Goal: Information Seeking & Learning: Compare options

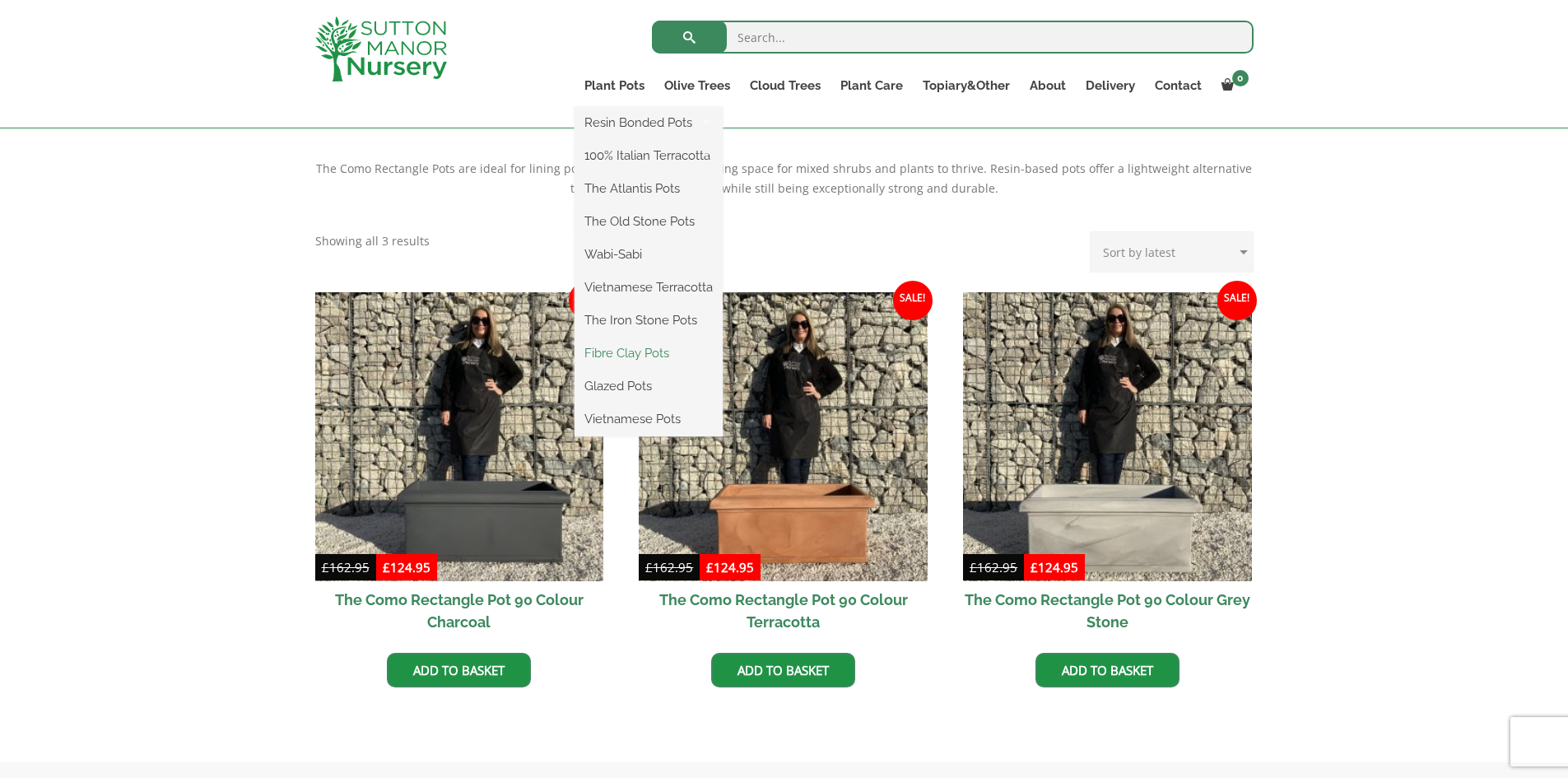
click at [648, 349] on link "Fibre Clay Pots" at bounding box center [648, 353] width 148 height 25
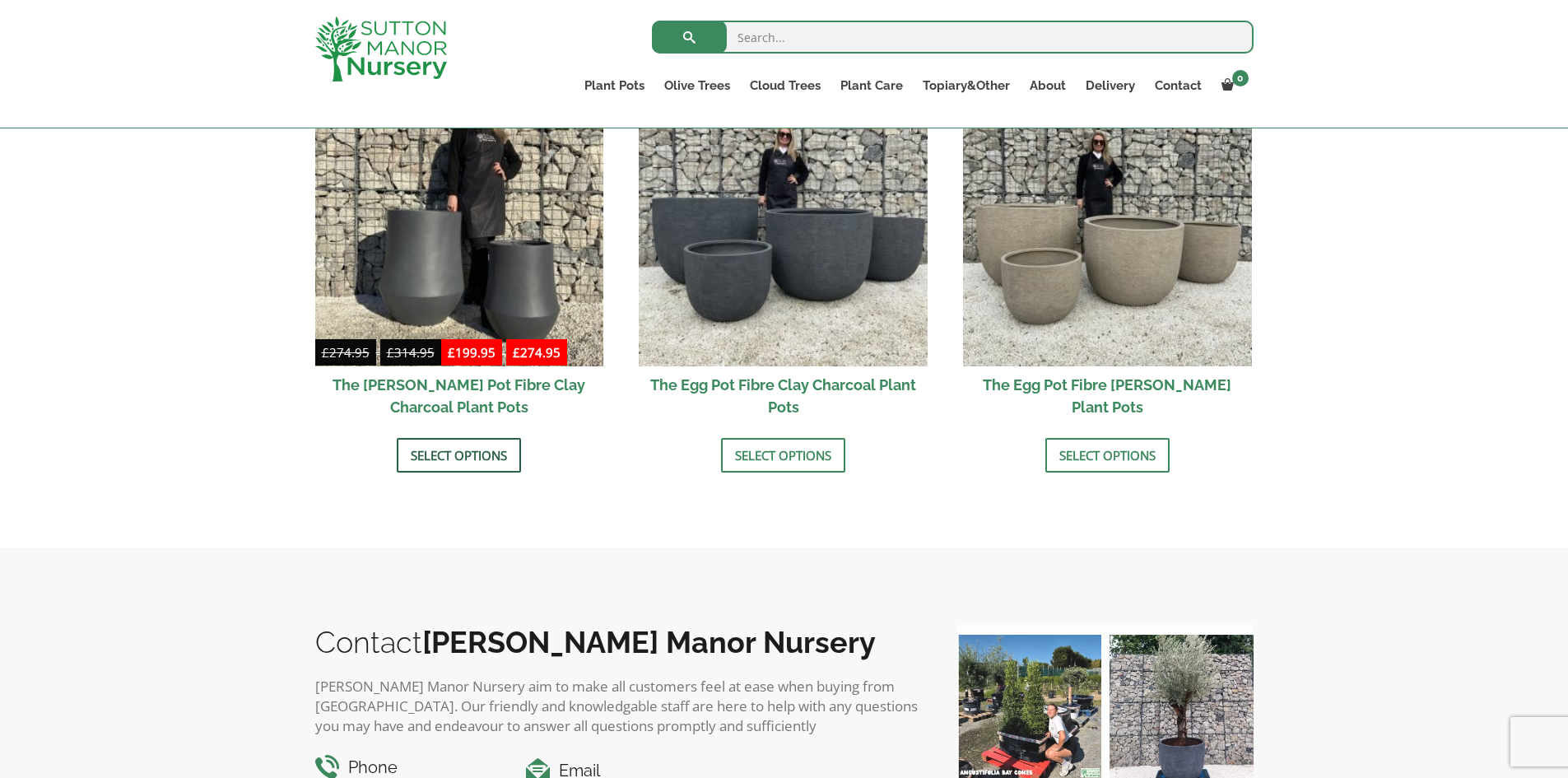
scroll to position [576, 0]
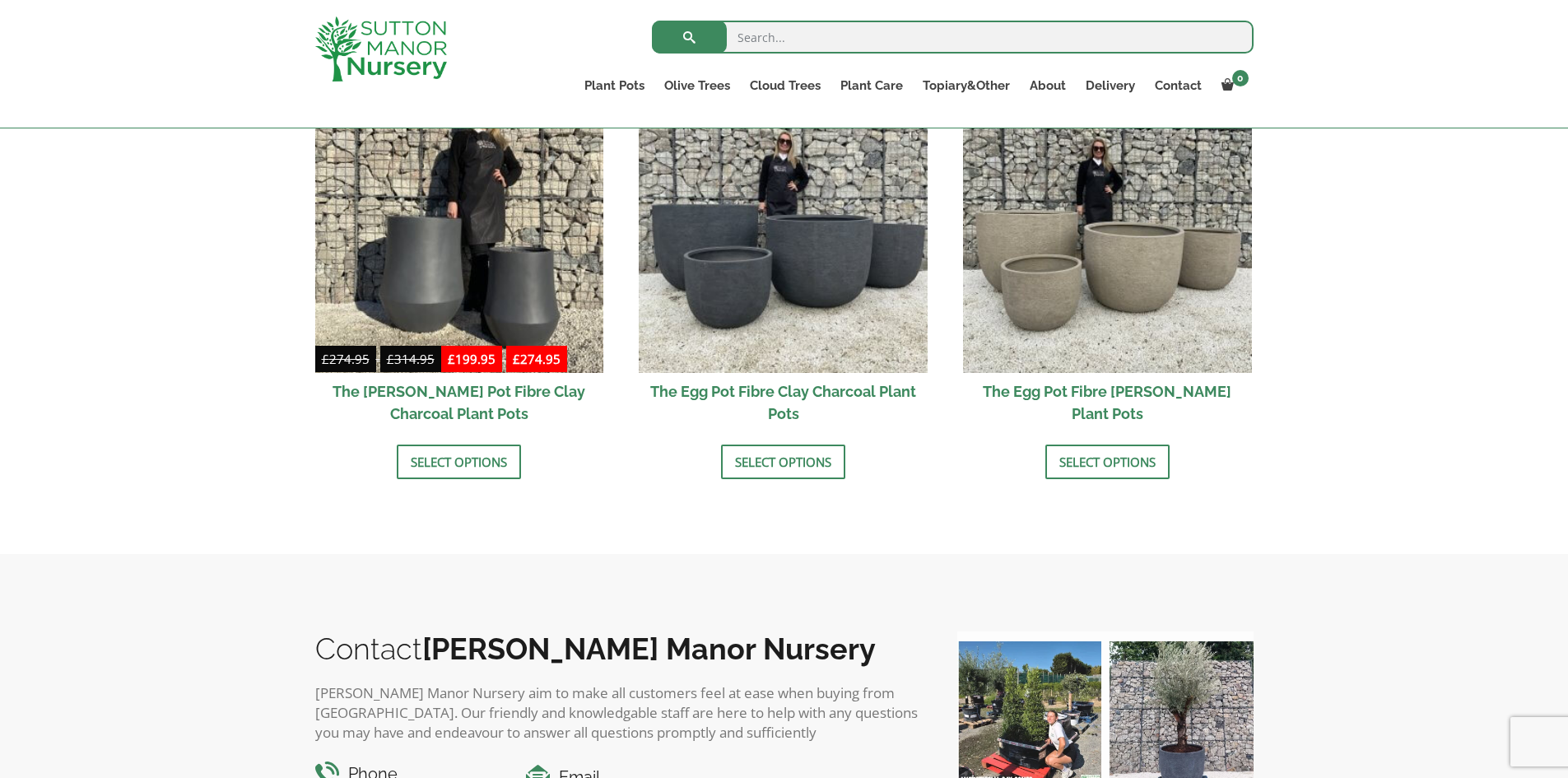
click at [791, 392] on h2 "The Egg Pot Fibre Clay Charcoal Plant Pots" at bounding box center [783, 402] width 289 height 59
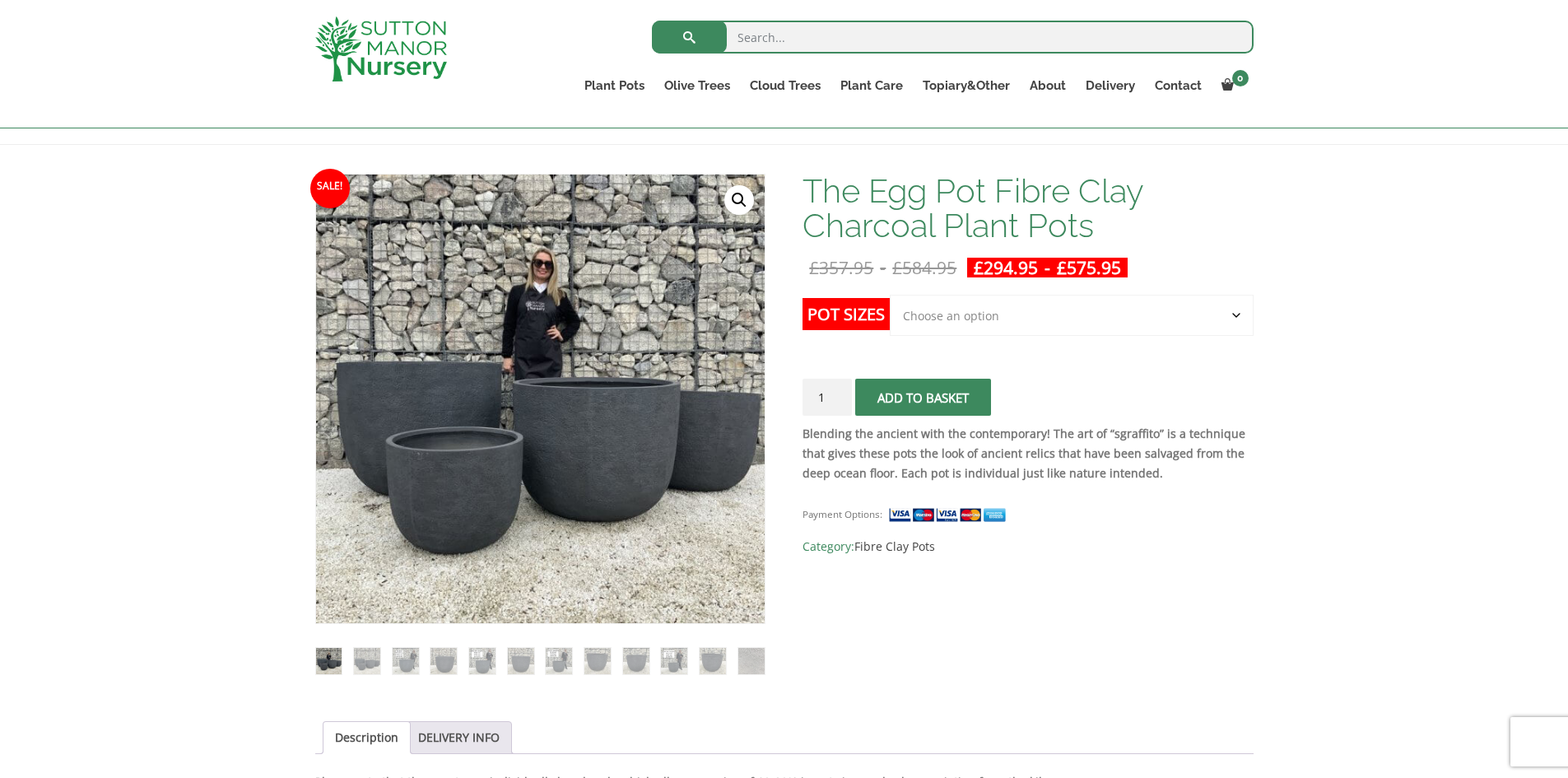
scroll to position [247, 0]
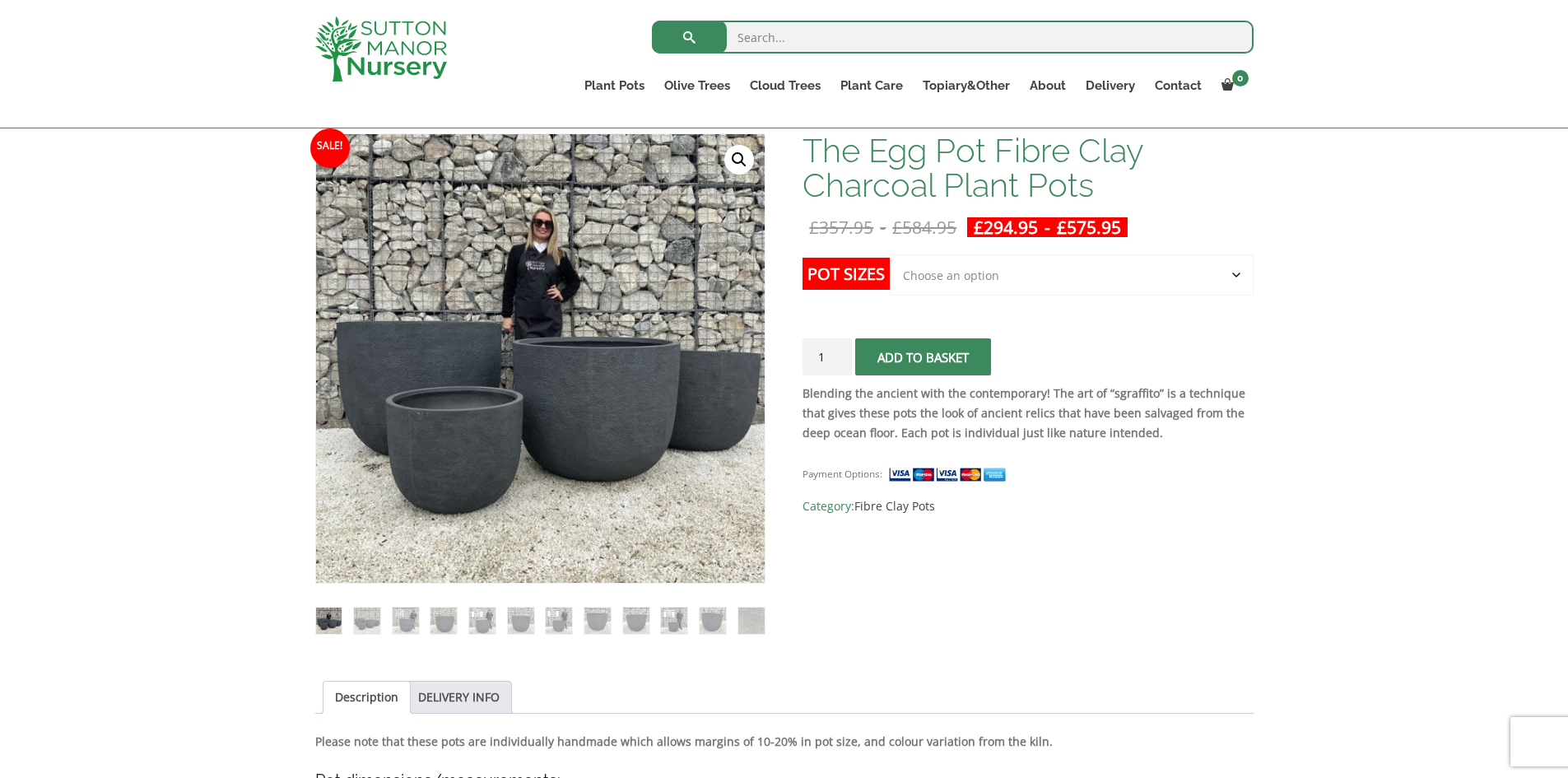
click at [699, 611] on ol at bounding box center [540, 608] width 450 height 50
click at [645, 621] on img at bounding box center [636, 621] width 27 height 27
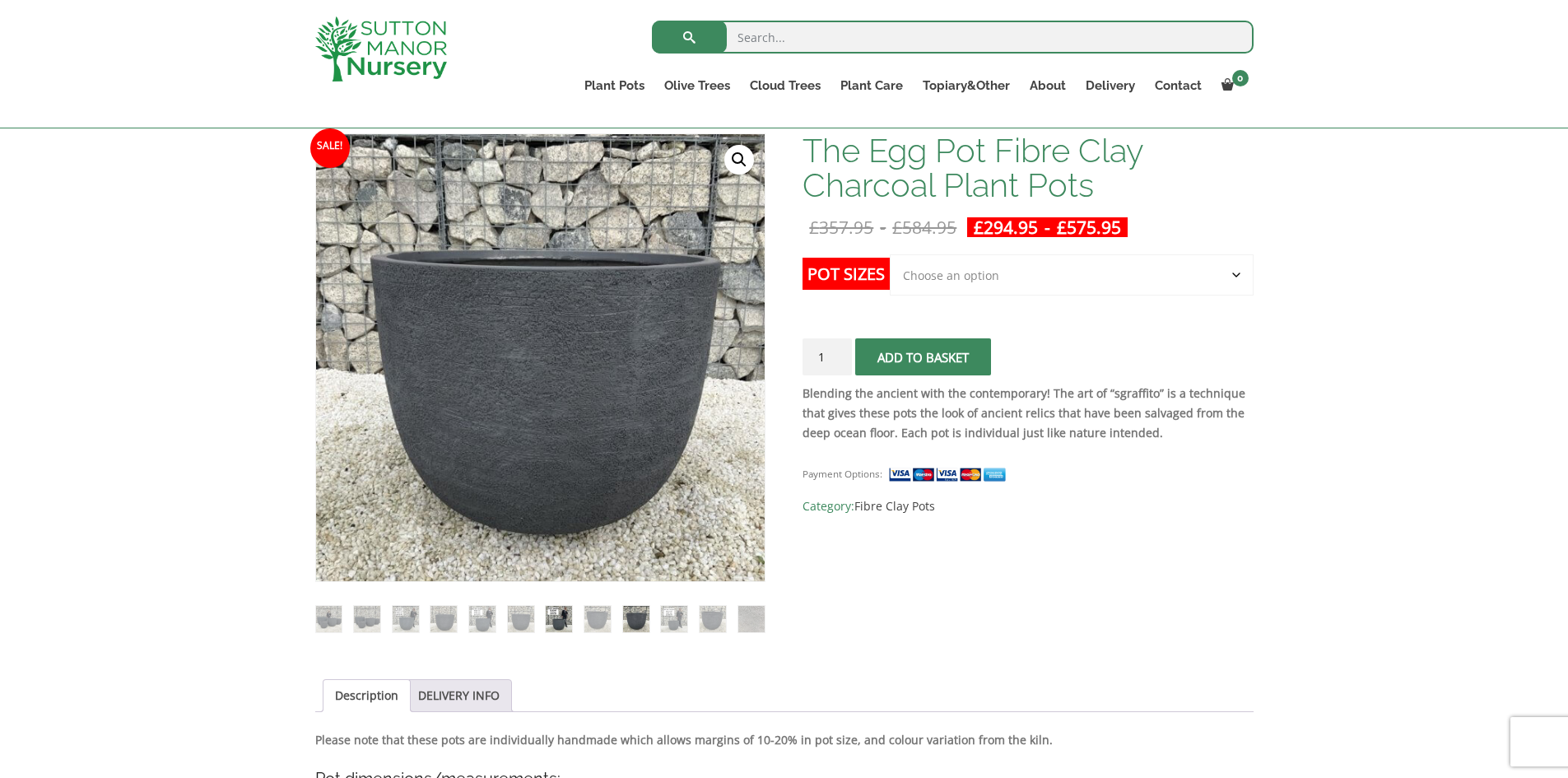
click at [553, 614] on img at bounding box center [559, 619] width 27 height 27
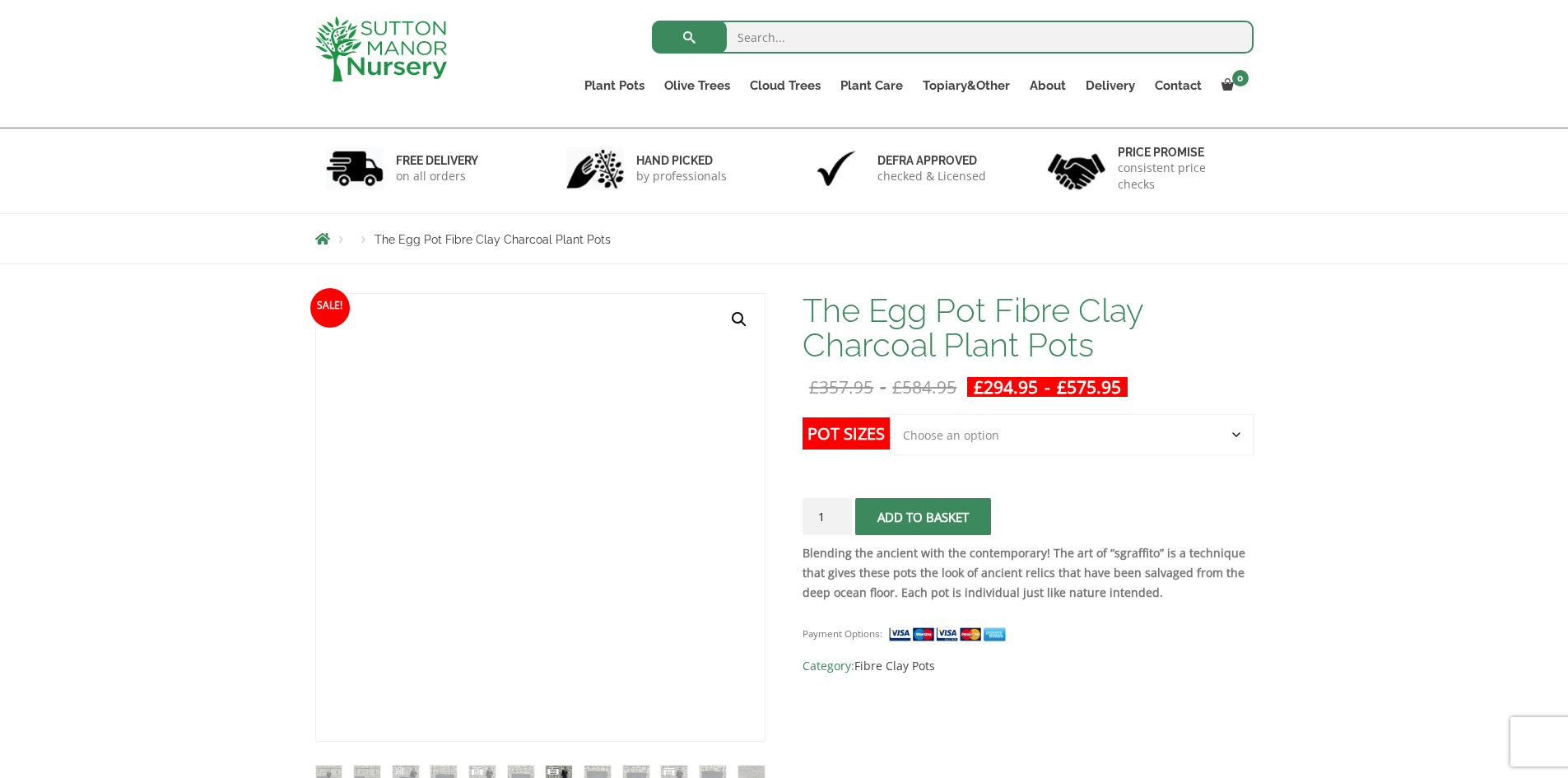
scroll to position [164, 0]
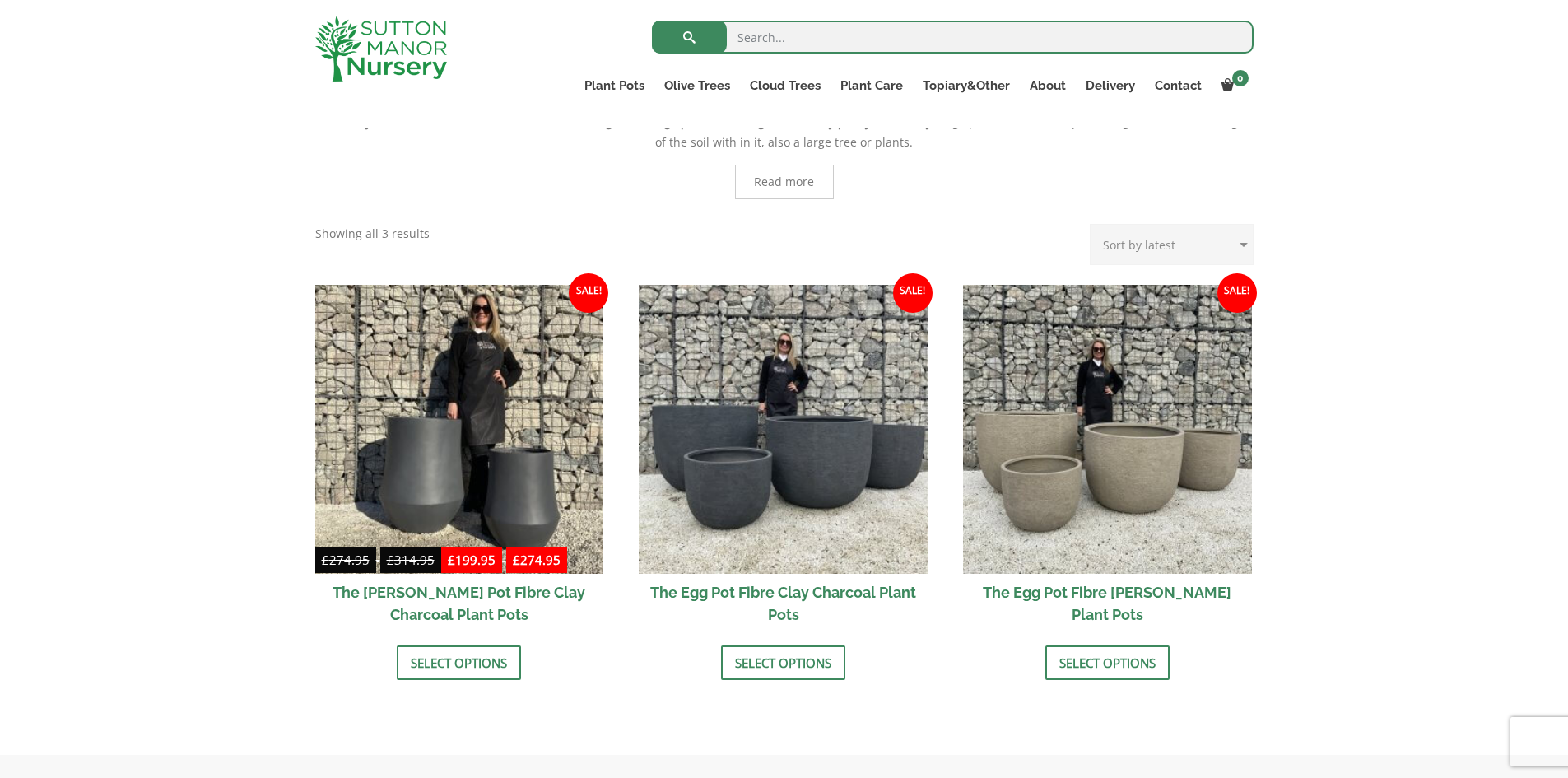
scroll to position [329, 0]
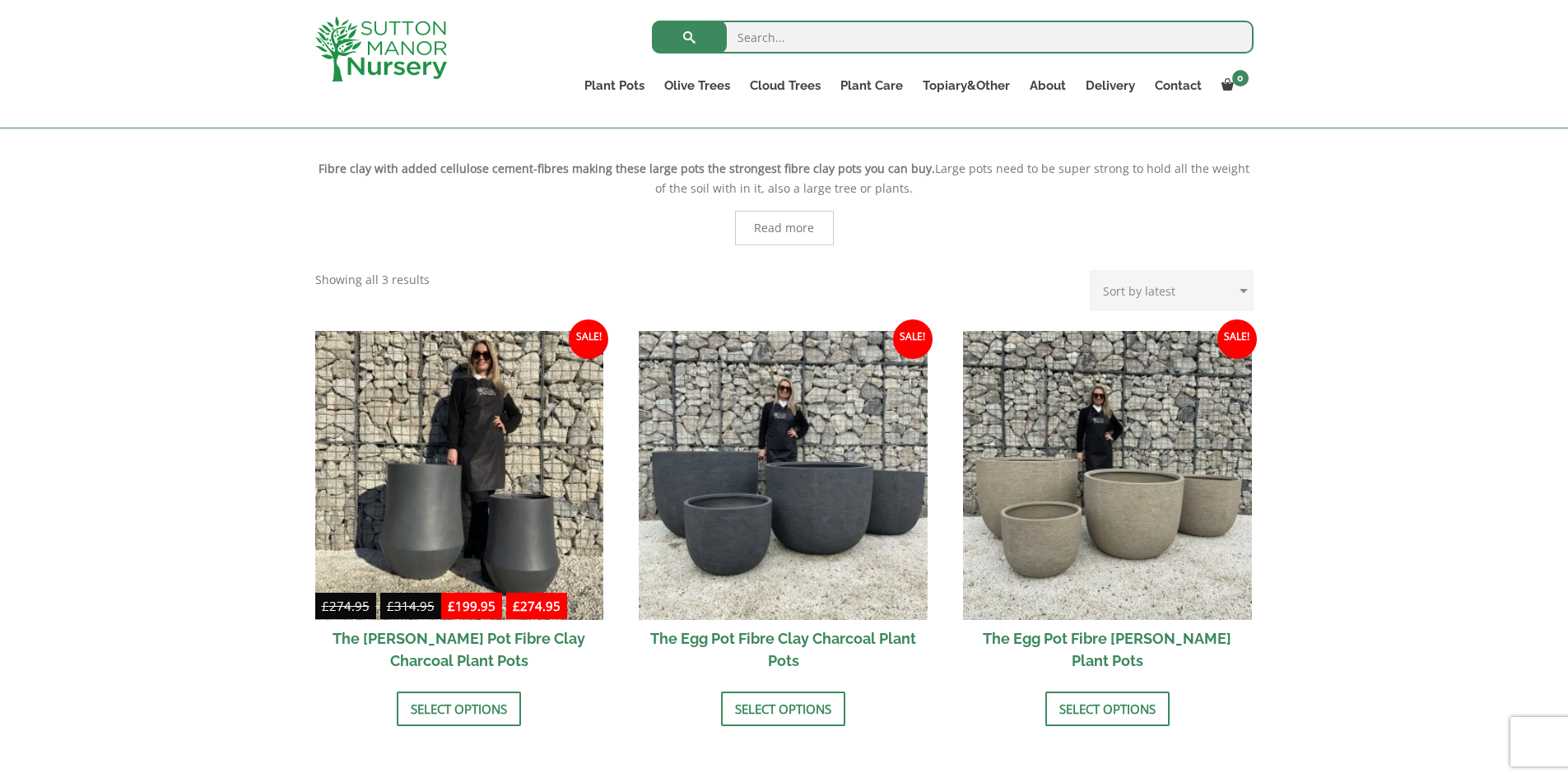
click at [756, 39] on input "search" at bounding box center [952, 37] width 602 height 33
type input "lightweight pots"
click at [651, 21] on button "submit" at bounding box center [688, 37] width 75 height 33
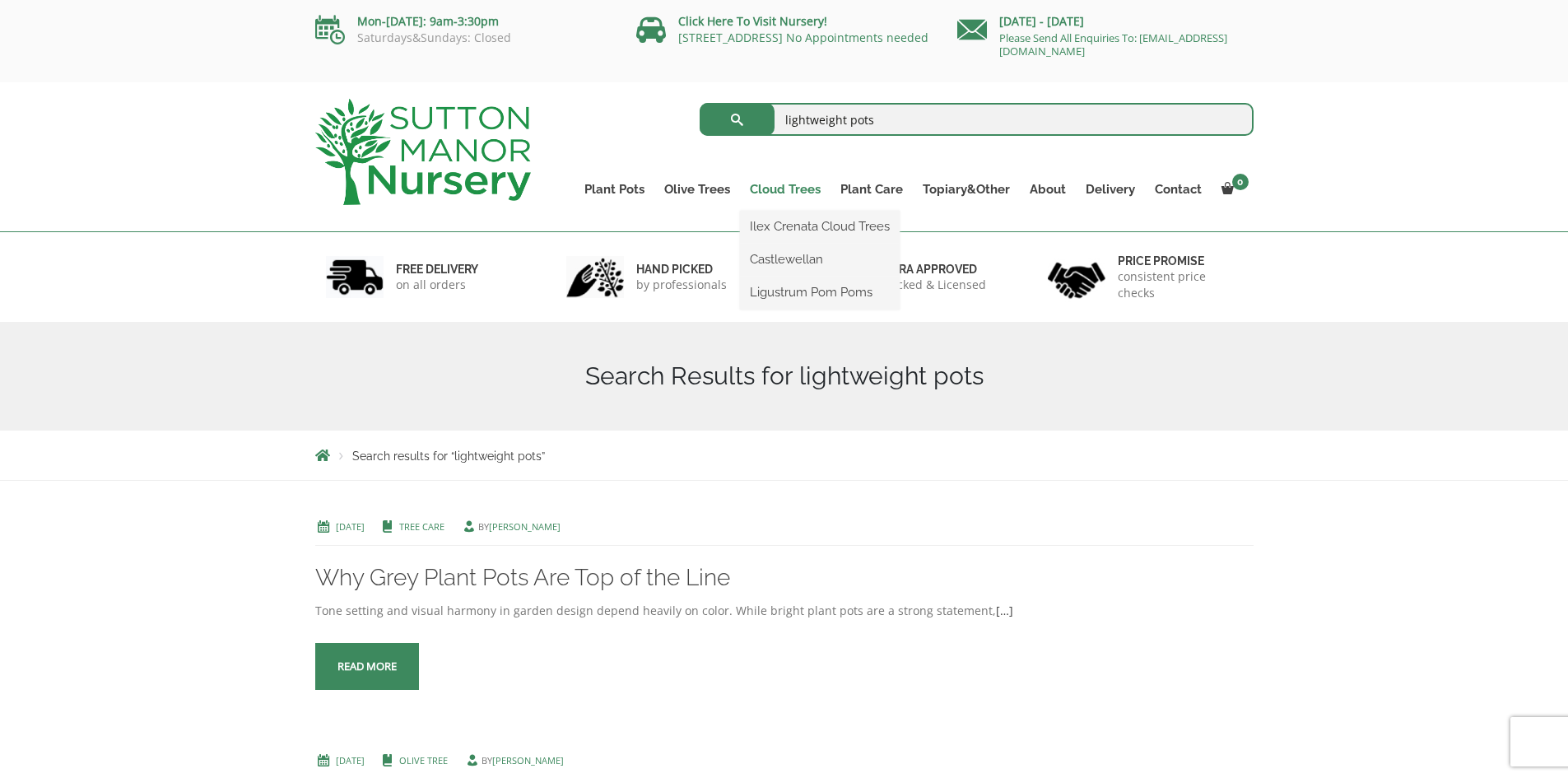
click at [781, 189] on link "Cloud Trees" at bounding box center [785, 189] width 90 height 23
click at [786, 223] on link "Ilex Crenata Cloud Trees" at bounding box center [819, 226] width 159 height 25
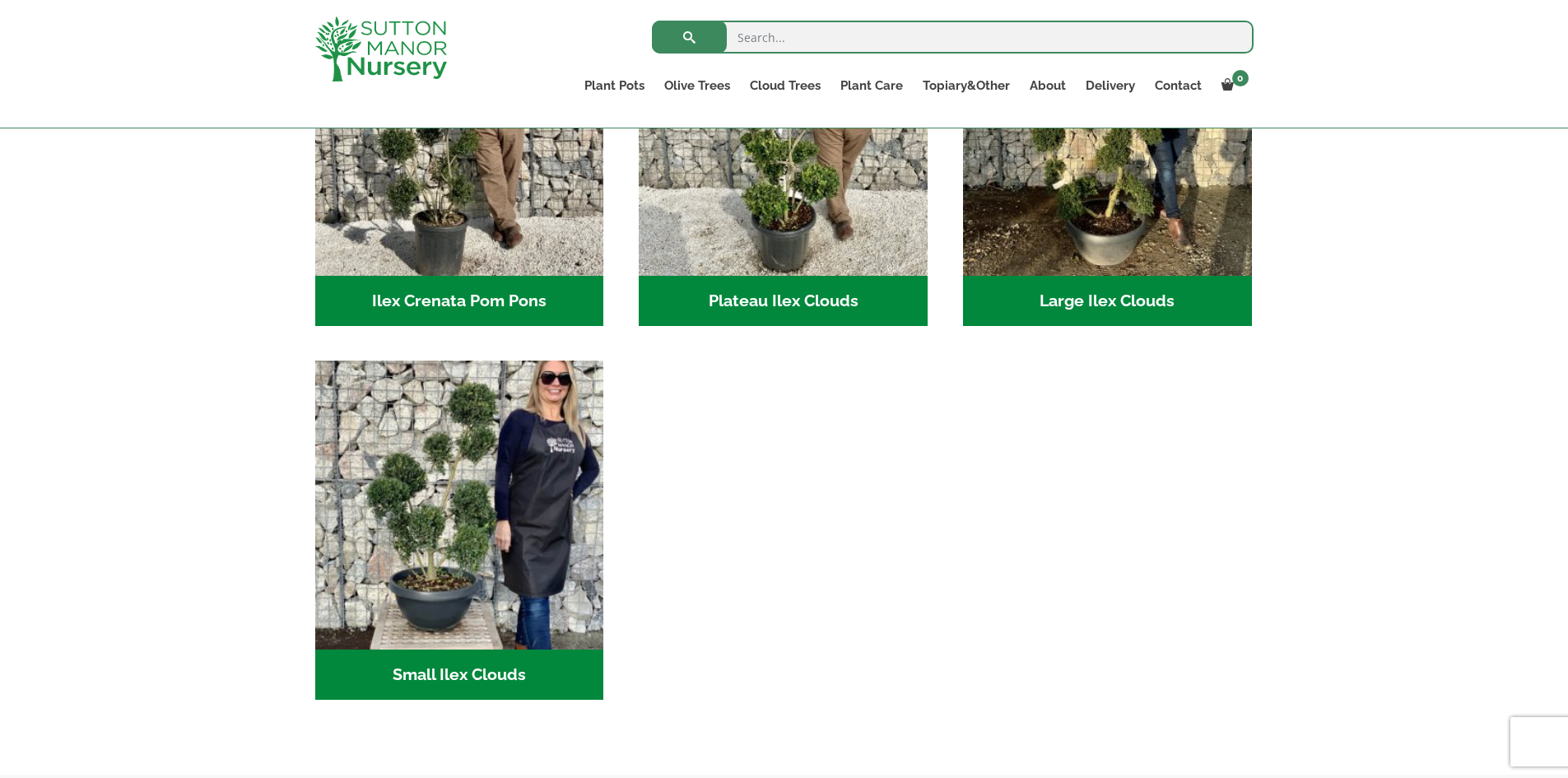
scroll to position [329, 0]
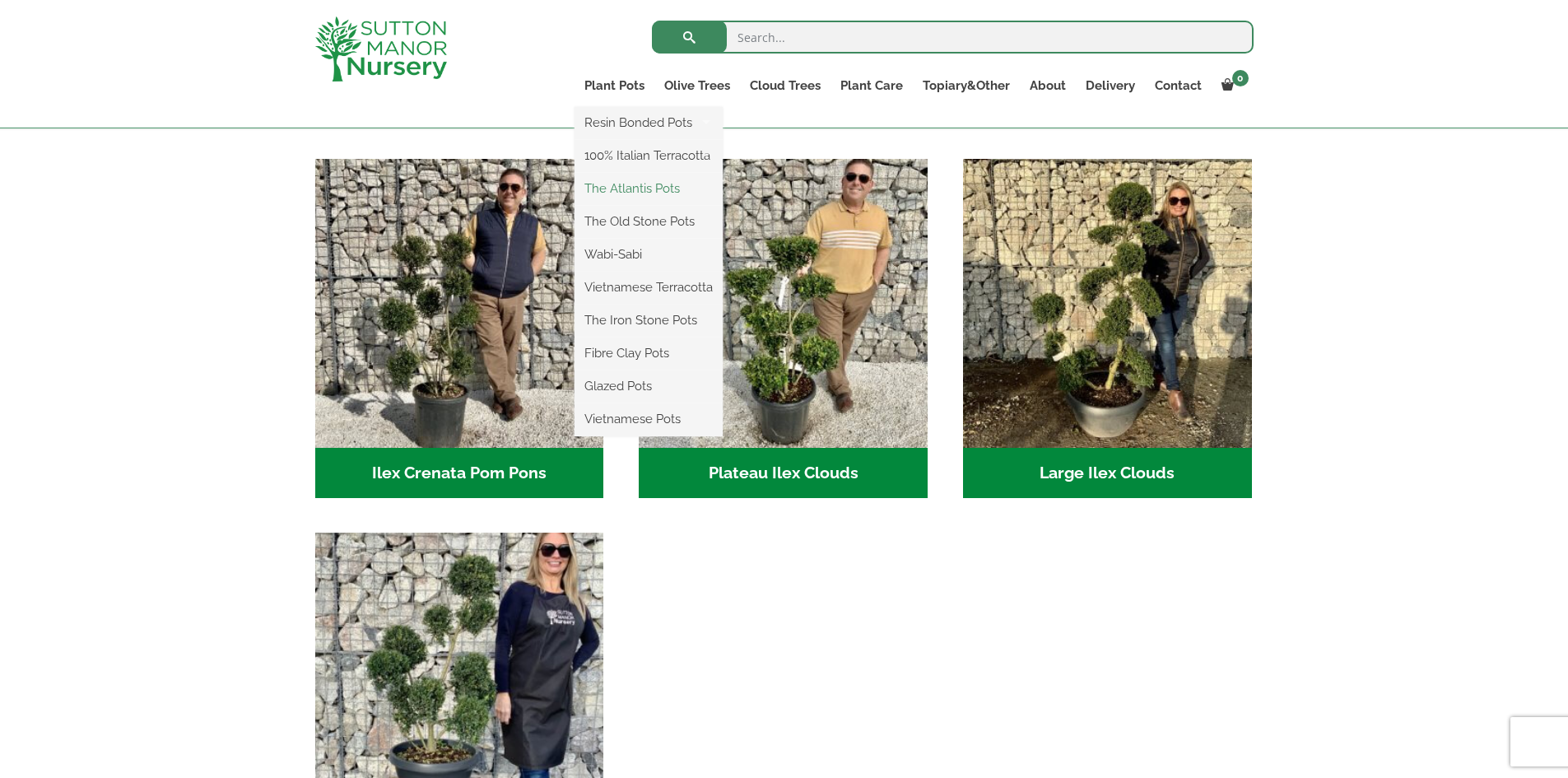
click at [613, 188] on link "The Atlantis Pots" at bounding box center [648, 188] width 148 height 25
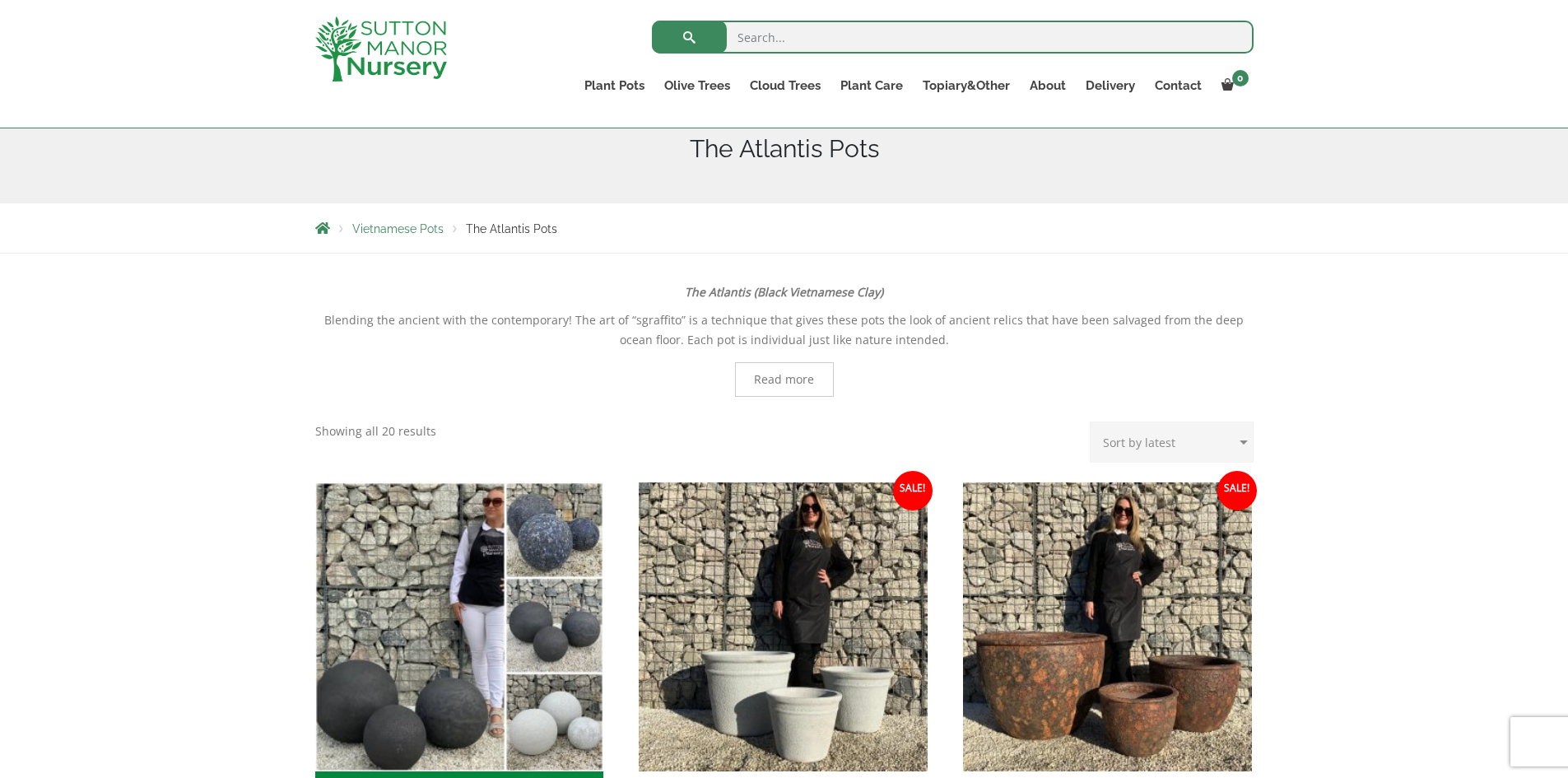
scroll to position [164, 0]
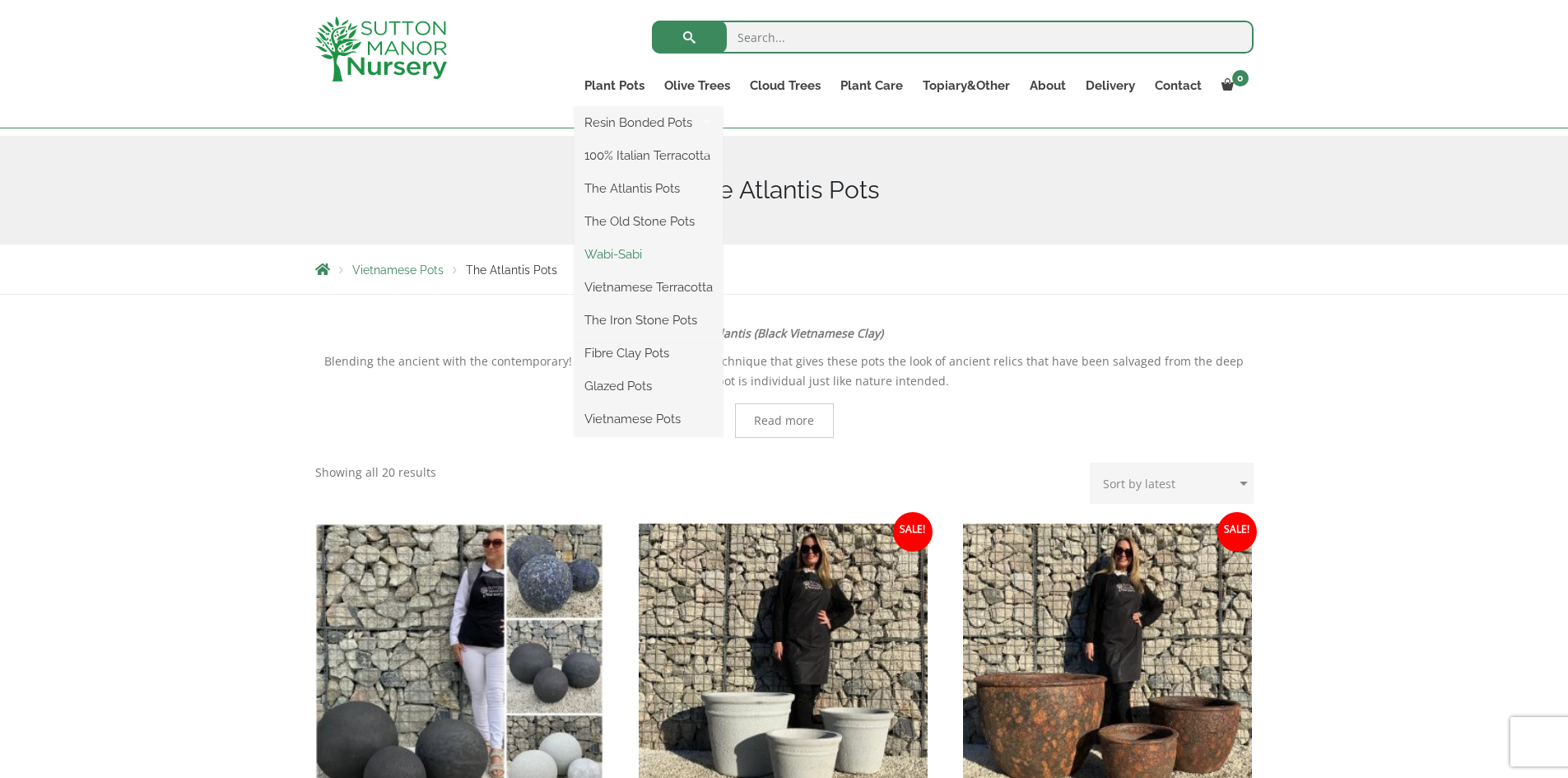
click at [594, 251] on link "Wabi-Sabi" at bounding box center [648, 254] width 148 height 25
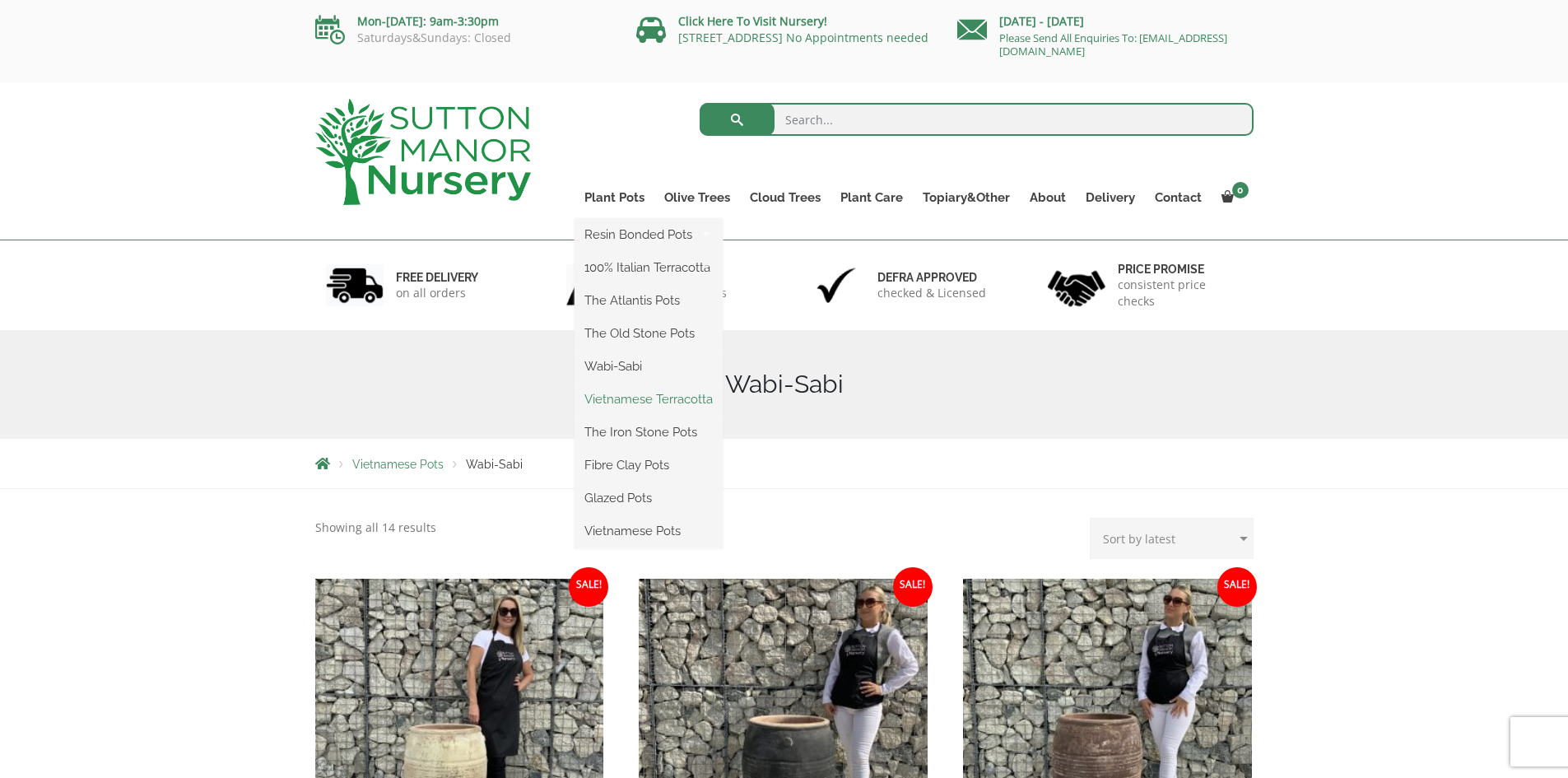
click at [623, 396] on link "Vietnamese Terracotta" at bounding box center [648, 398] width 148 height 25
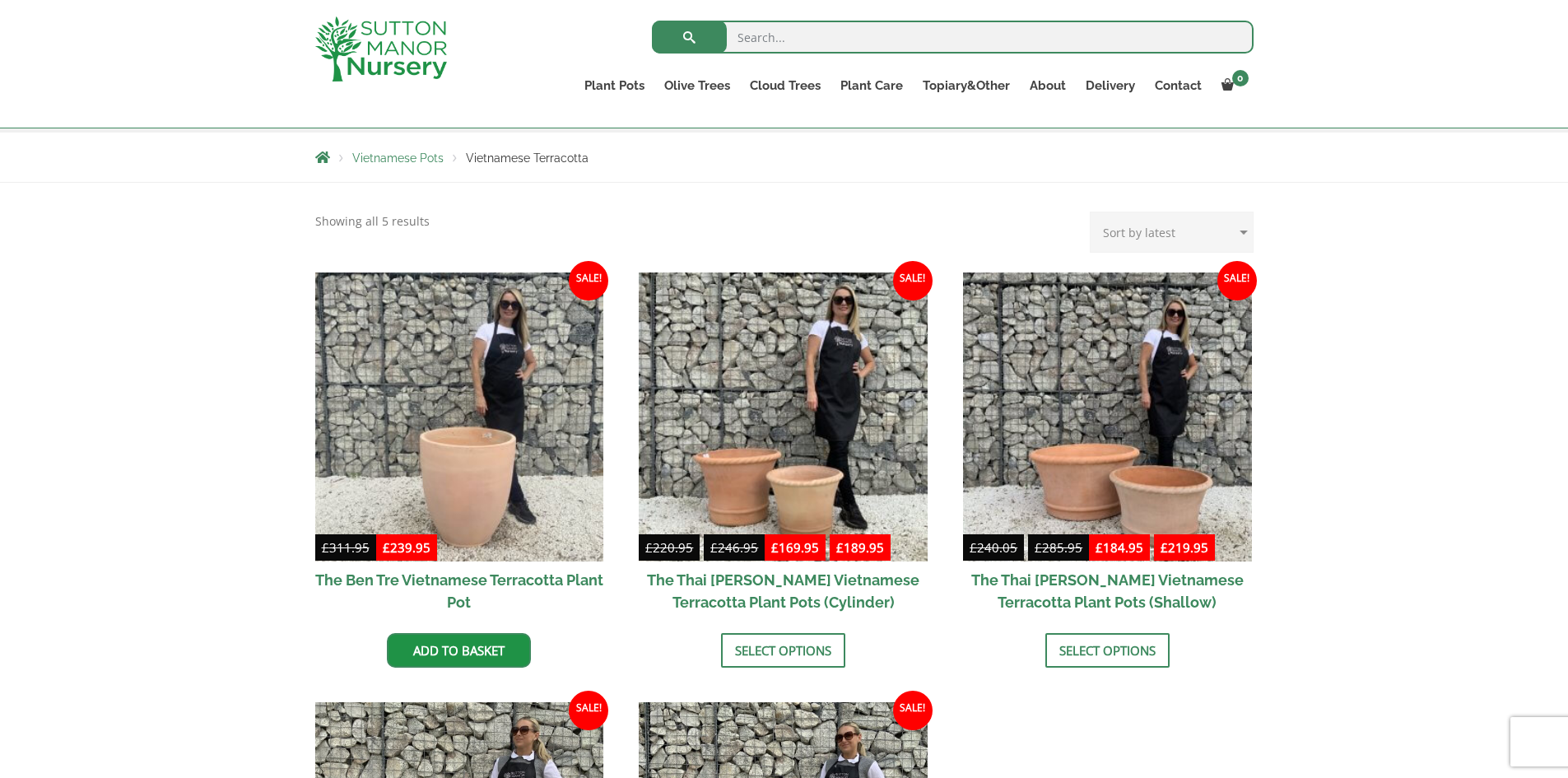
scroll to position [247, 0]
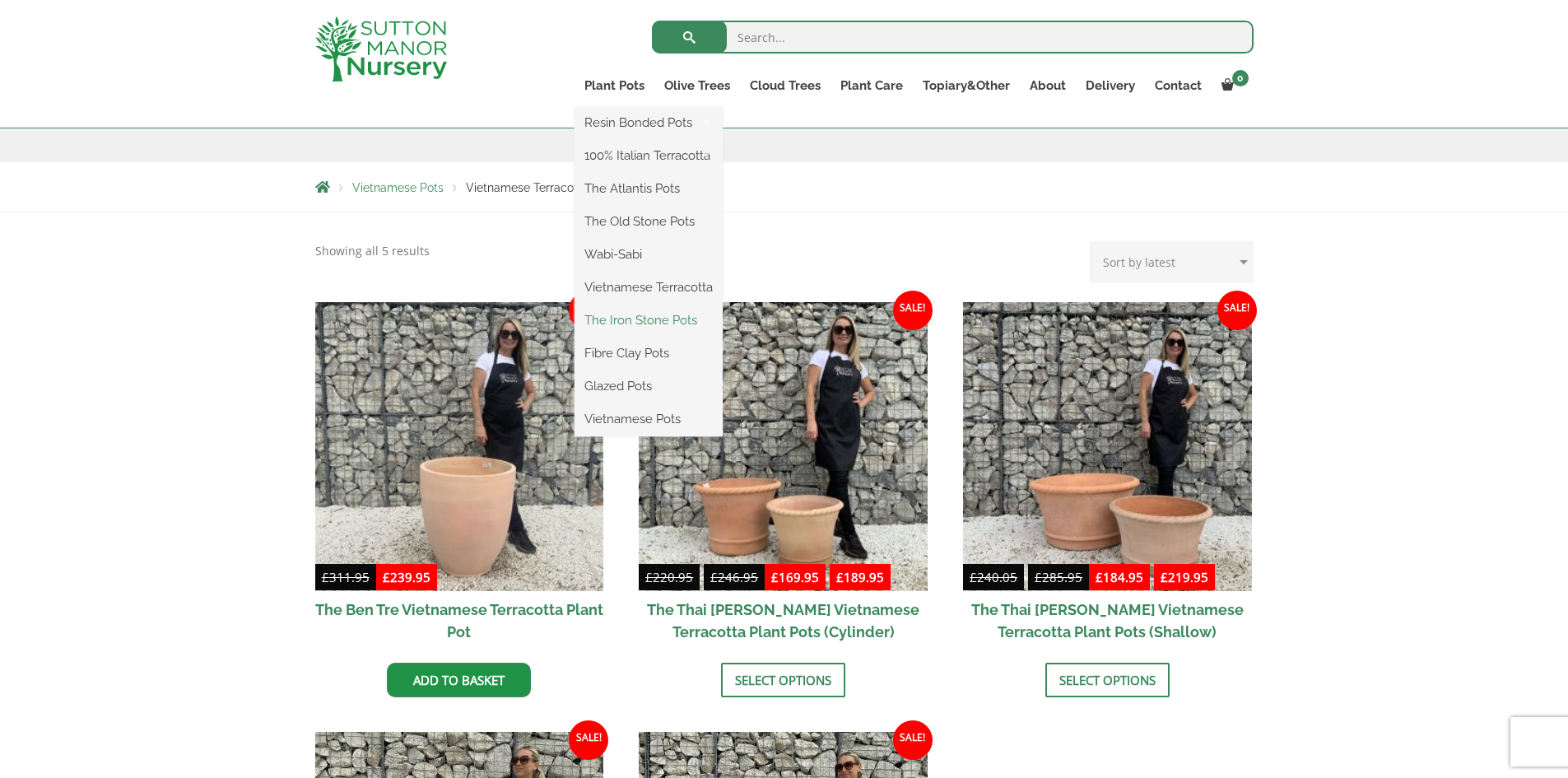
click at [628, 322] on link "The Iron Stone Pots" at bounding box center [648, 320] width 148 height 25
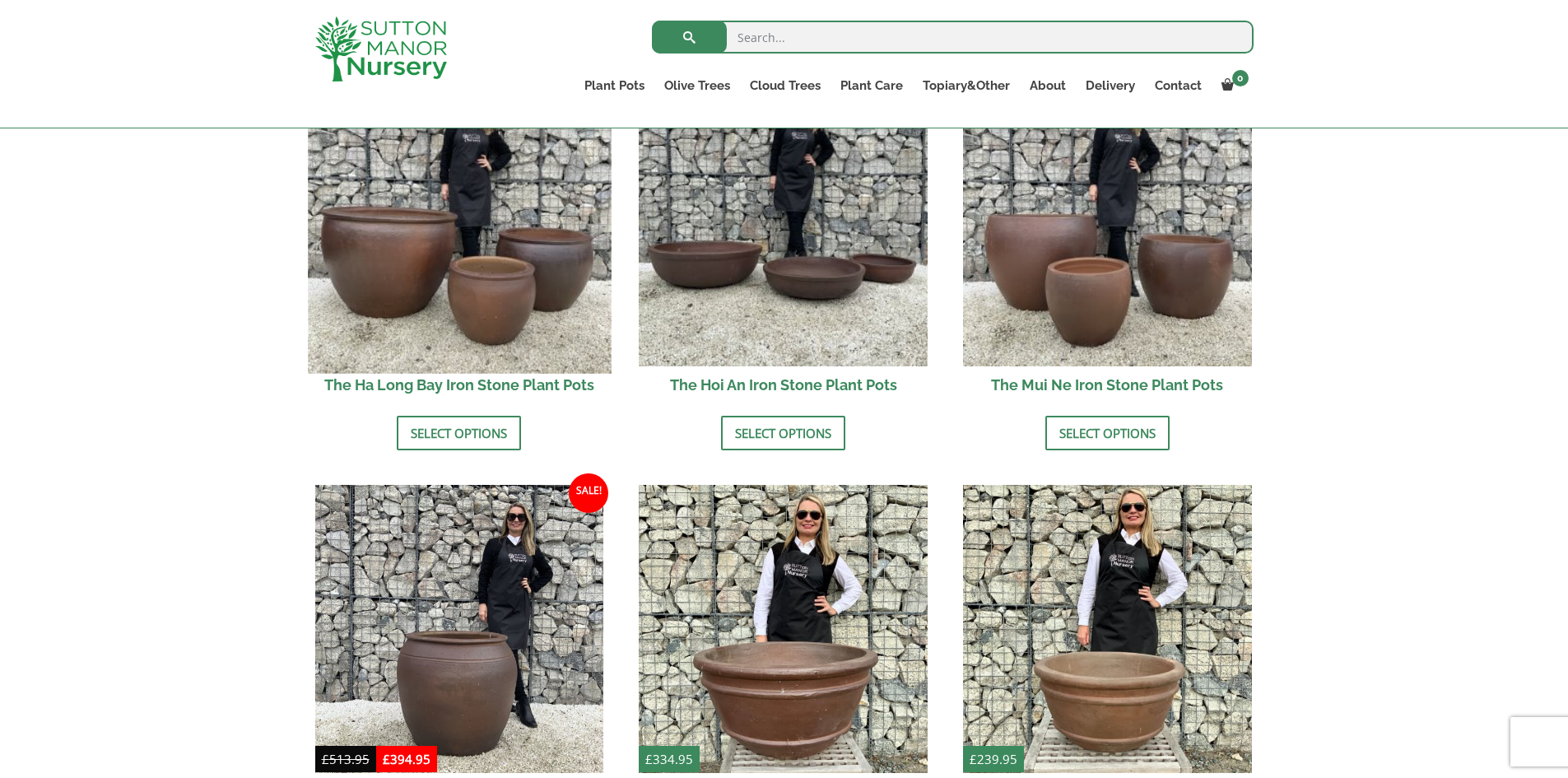
scroll to position [411, 0]
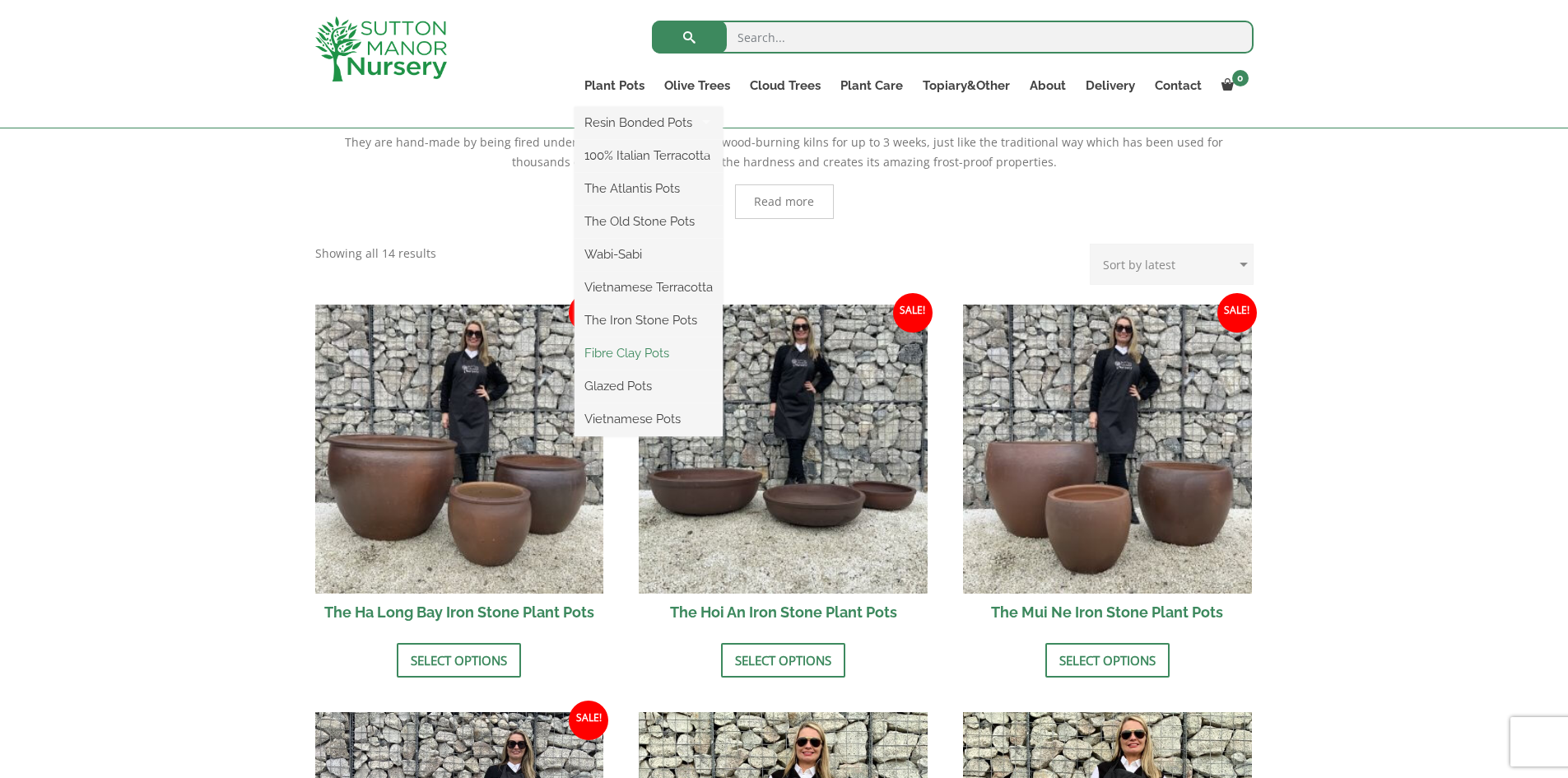
click at [624, 349] on link "Fibre Clay Pots" at bounding box center [648, 353] width 148 height 25
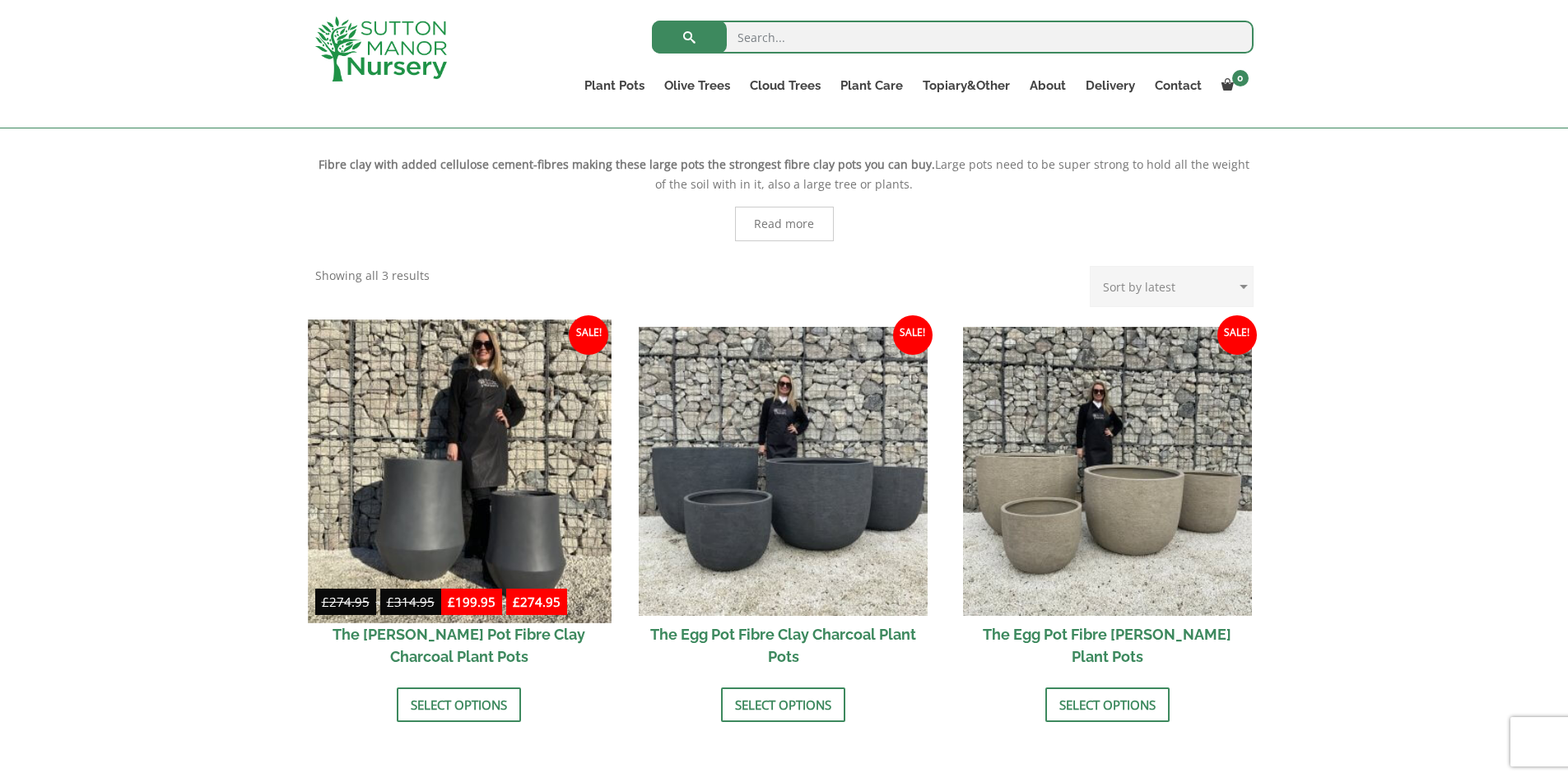
scroll to position [411, 0]
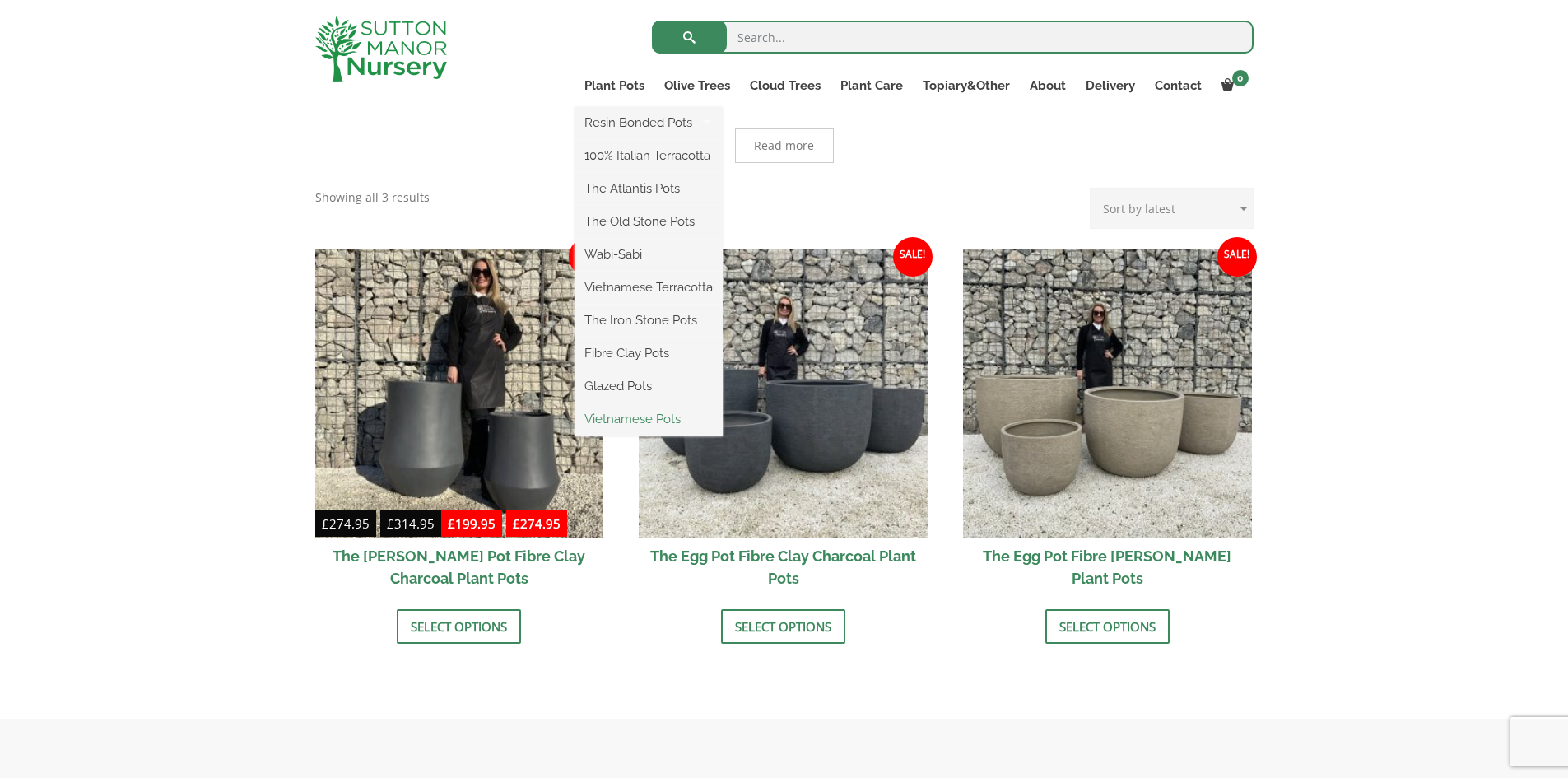
click at [612, 412] on link "Vietnamese Pots" at bounding box center [648, 418] width 148 height 25
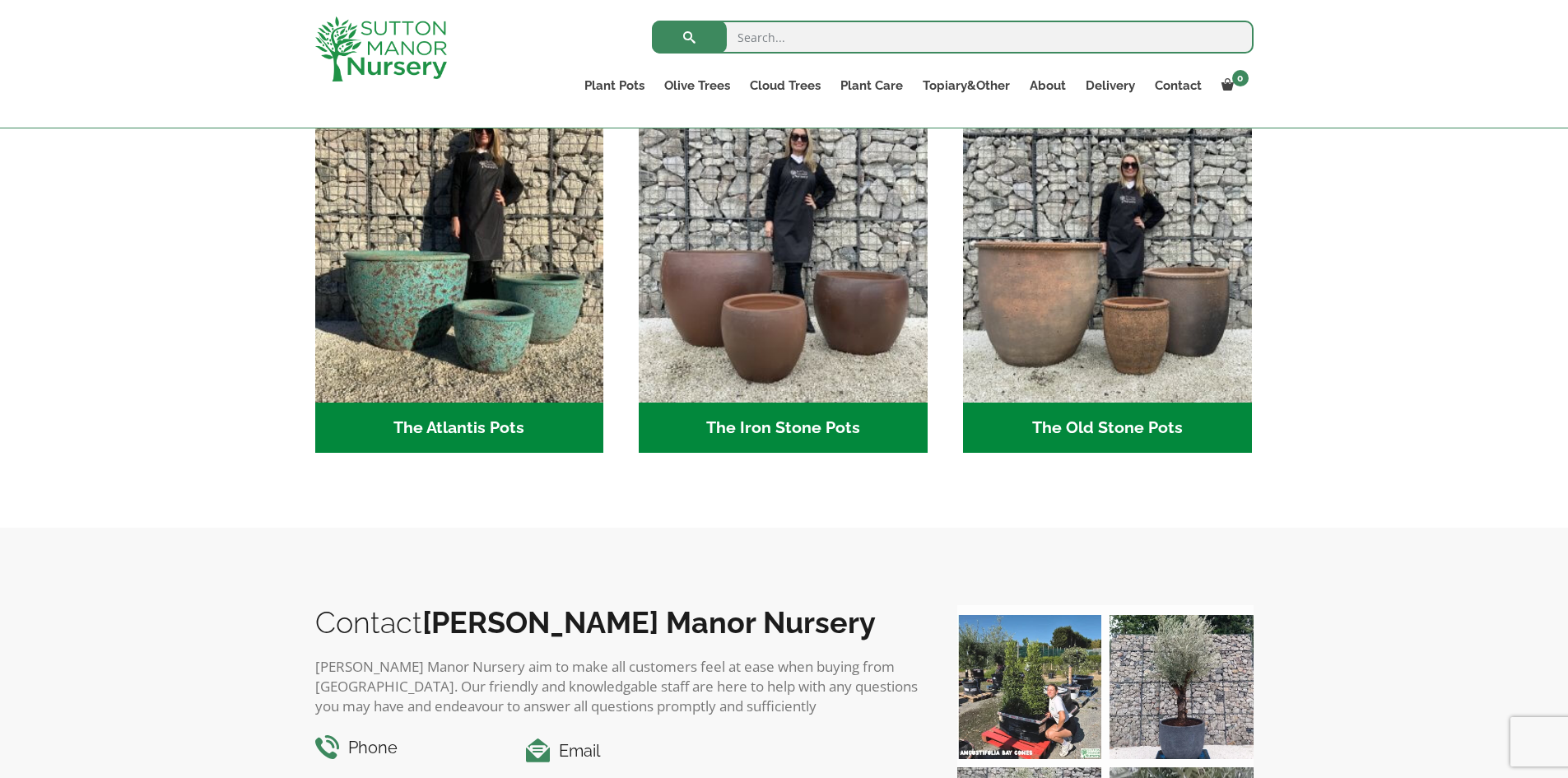
scroll to position [576, 0]
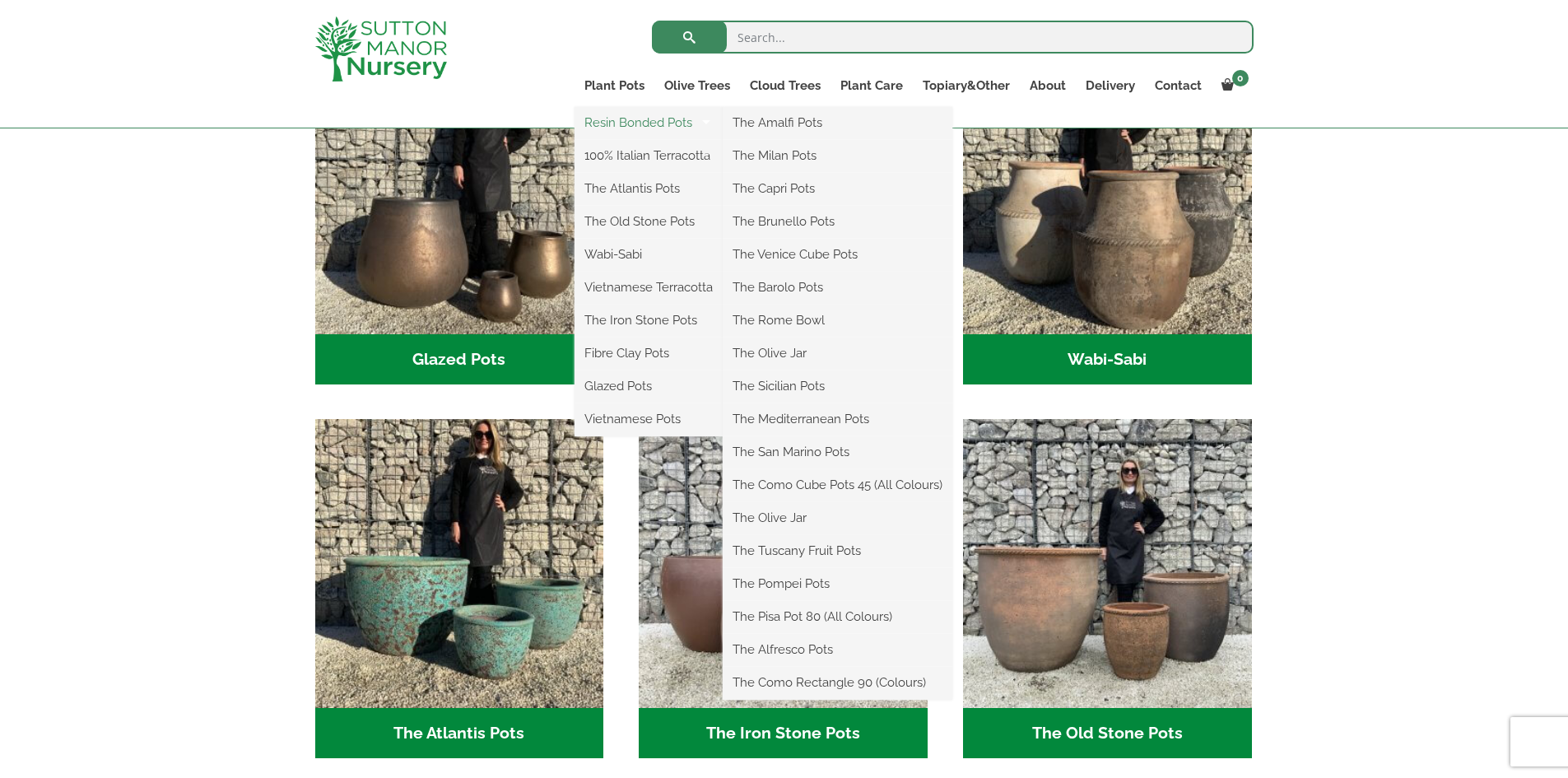
click at [621, 126] on link "Resin Bonded Pots" at bounding box center [648, 122] width 148 height 25
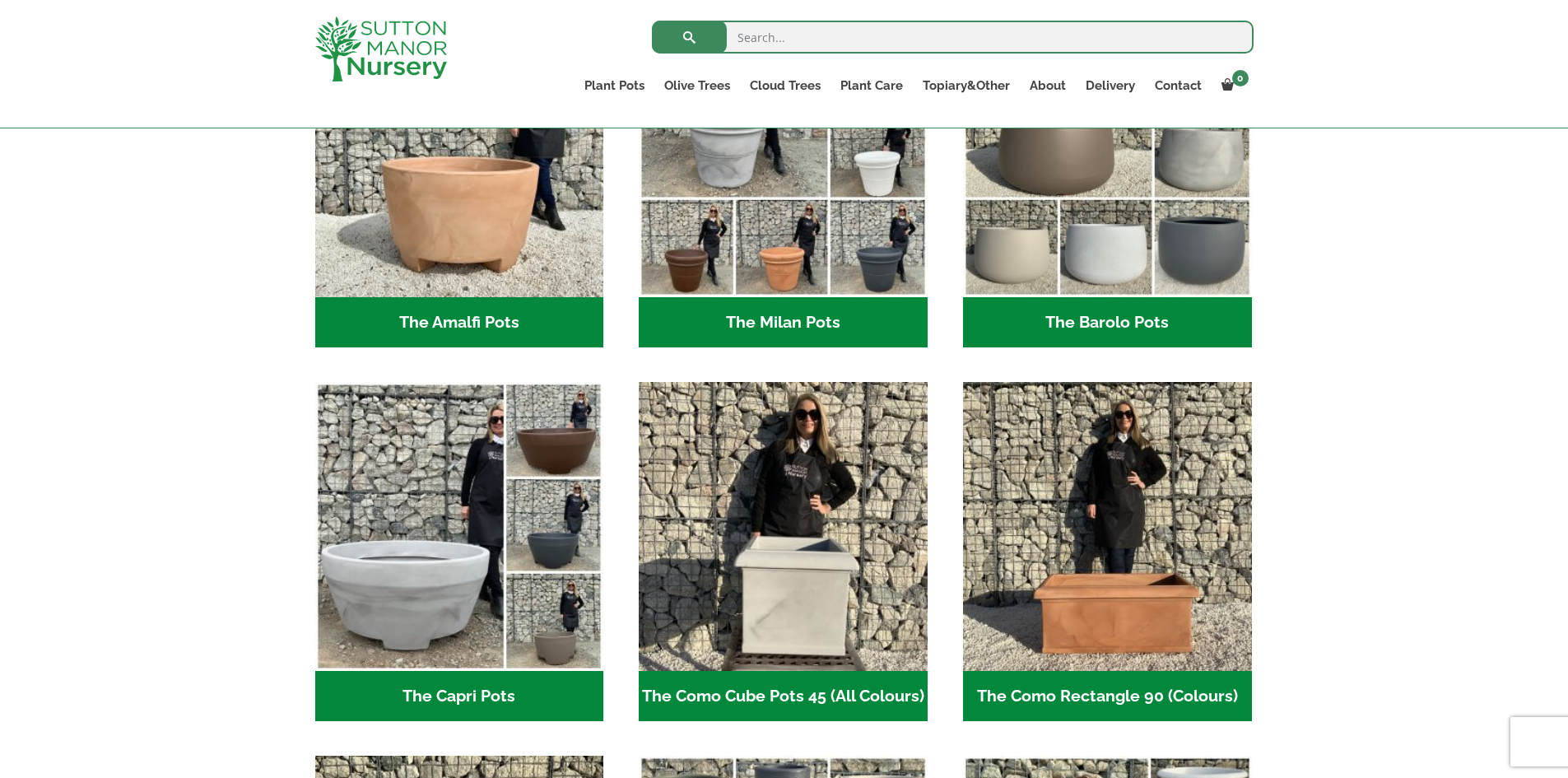
scroll to position [576, 0]
